Goal: Transaction & Acquisition: Purchase product/service

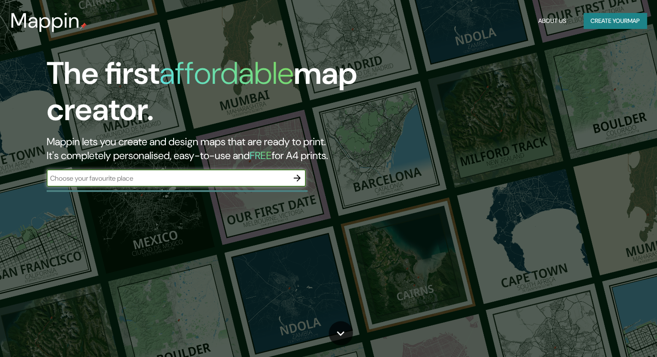
click at [220, 176] on input "text" at bounding box center [168, 178] width 242 height 10
type input "x"
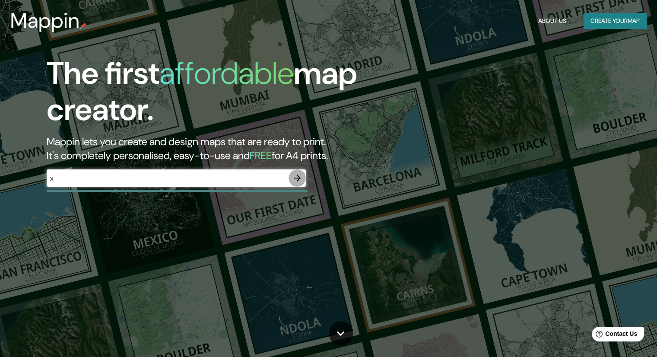
click at [298, 173] on icon "button" at bounding box center [297, 178] width 10 height 10
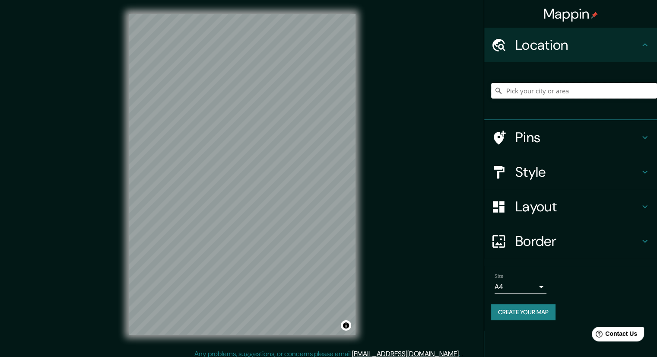
click at [549, 88] on input "Pick your city or area" at bounding box center [574, 91] width 166 height 16
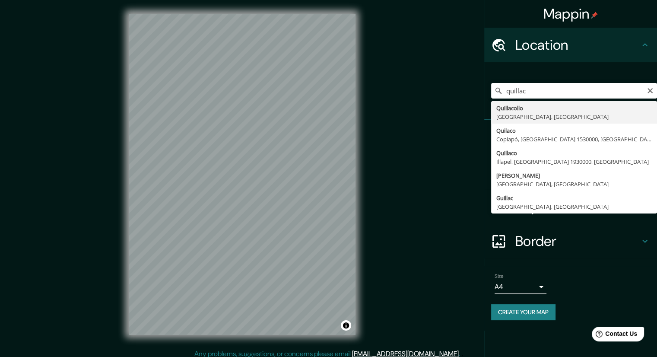
type input "Quillacollo, [GEOGRAPHIC_DATA], [GEOGRAPHIC_DATA]"
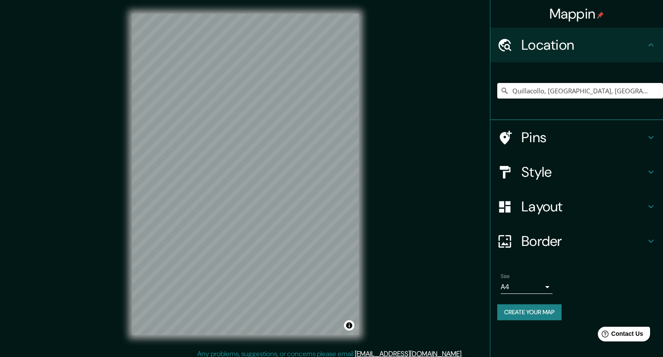
click at [538, 286] on body "Mappin Location [GEOGRAPHIC_DATA], [GEOGRAPHIC_DATA], [GEOGRAPHIC_DATA] Pins St…" at bounding box center [331, 178] width 663 height 357
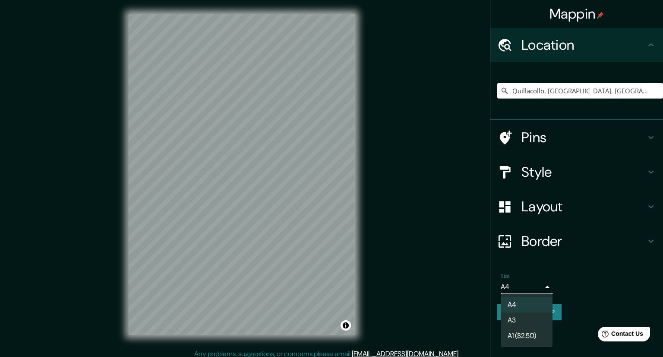
click at [526, 320] on li "A3" at bounding box center [527, 320] width 52 height 16
click at [517, 282] on body "Mappin Location [GEOGRAPHIC_DATA], [GEOGRAPHIC_DATA], [GEOGRAPHIC_DATA] Pins St…" at bounding box center [331, 178] width 663 height 357
click at [523, 304] on li "A4" at bounding box center [527, 305] width 52 height 16
type input "single"
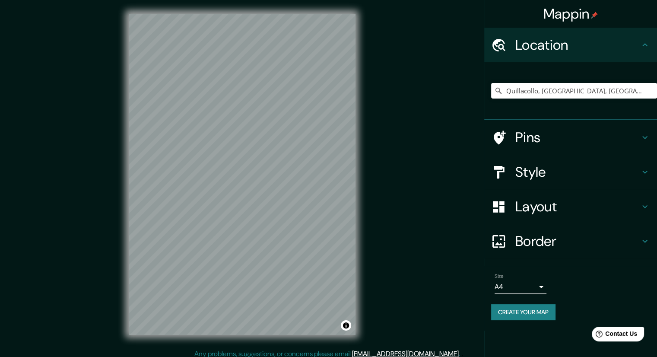
click at [567, 170] on h4 "Style" at bounding box center [577, 171] width 124 height 17
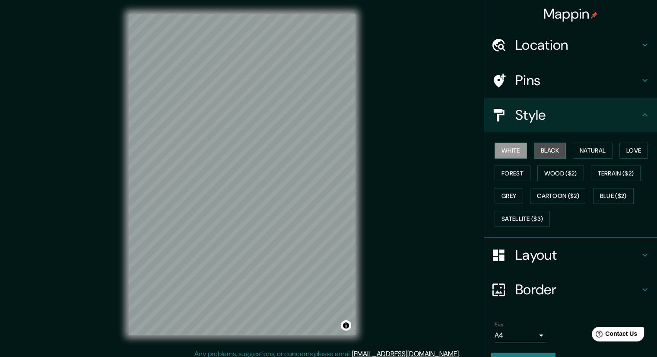
click at [550, 152] on button "Black" at bounding box center [550, 150] width 32 height 16
click at [580, 152] on button "Natural" at bounding box center [592, 150] width 40 height 16
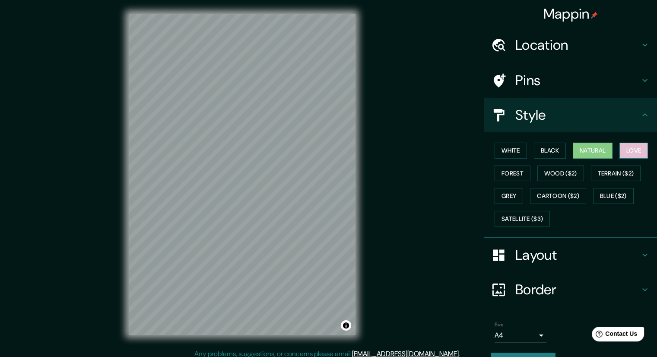
click at [620, 144] on button "Love" at bounding box center [633, 150] width 28 height 16
click at [504, 175] on button "Forest" at bounding box center [512, 173] width 36 height 16
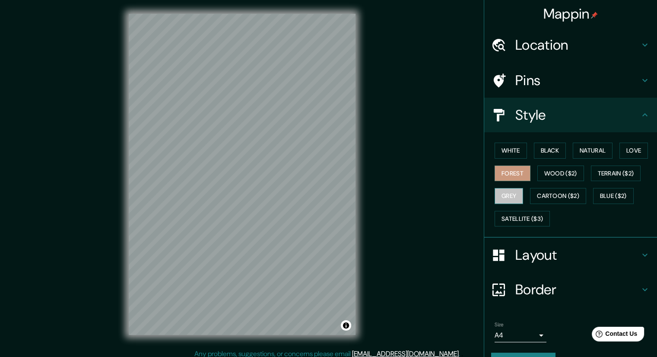
click at [494, 199] on button "Grey" at bounding box center [508, 196] width 28 height 16
click at [514, 213] on button "Satellite ($3)" at bounding box center [521, 219] width 55 height 16
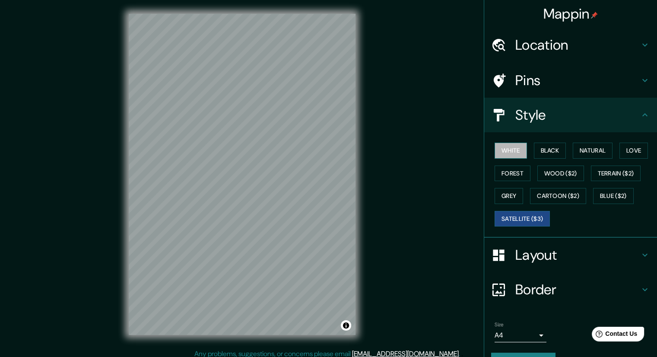
click at [504, 152] on button "White" at bounding box center [510, 150] width 32 height 16
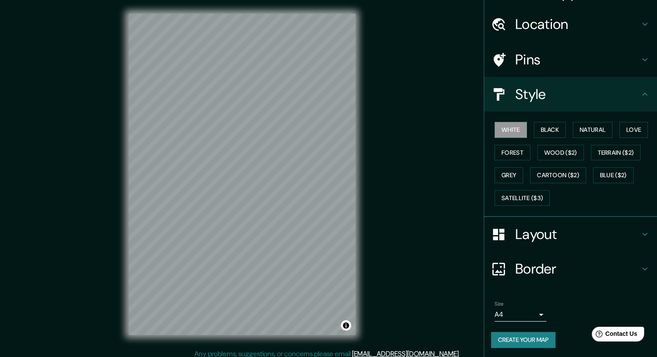
click at [511, 334] on button "Create your map" at bounding box center [523, 340] width 64 height 16
